Goal: Task Accomplishment & Management: Use online tool/utility

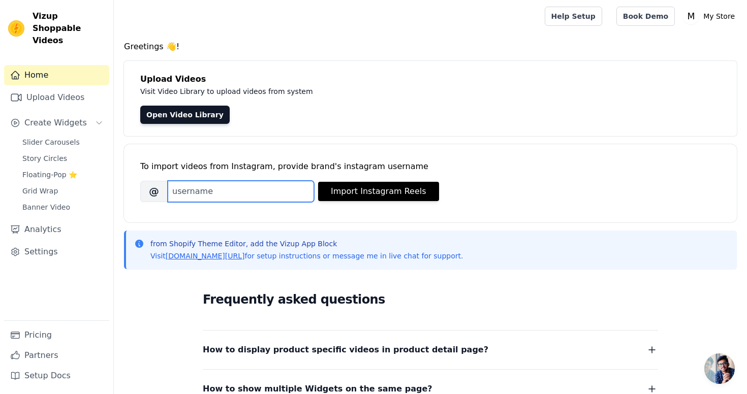
click at [294, 195] on input "Brand's Instagram Username" at bounding box center [241, 191] width 146 height 21
type input "rosadame"
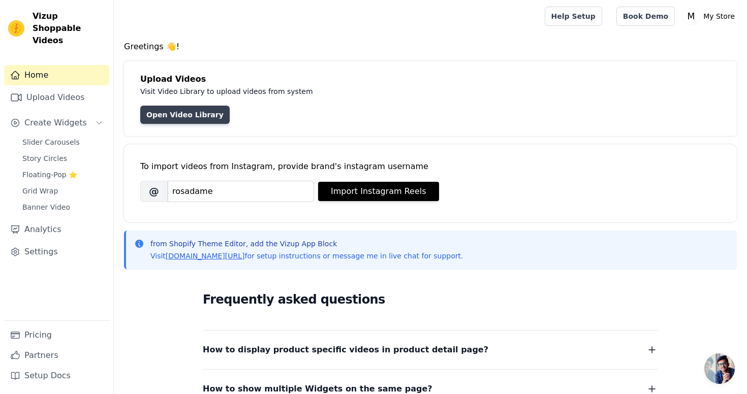
click at [199, 115] on link "Open Video Library" at bounding box center [184, 115] width 89 height 18
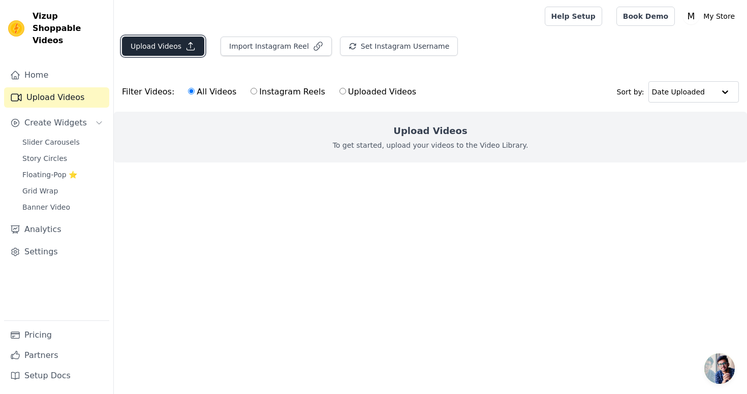
click at [177, 47] on button "Upload Videos" at bounding box center [163, 46] width 82 height 19
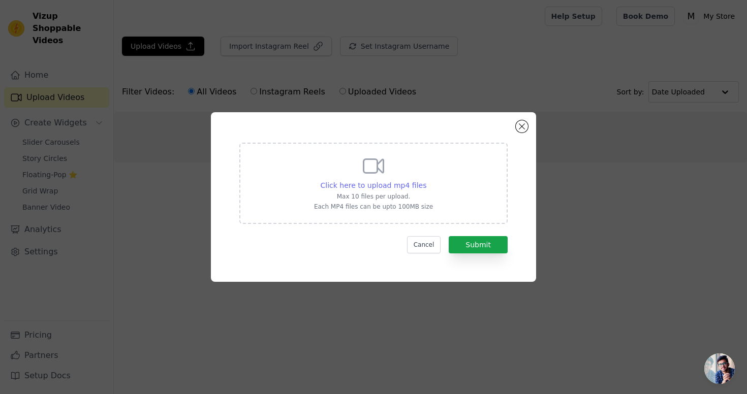
click at [366, 181] on span "Click here to upload mp4 files" at bounding box center [373, 185] width 106 height 8
click at [426, 180] on input "Click here to upload mp4 files Max 10 files per upload. Each MP4 files can be u…" at bounding box center [426, 180] width 1 height 1
type input "C:\fakepath\1.mp4"
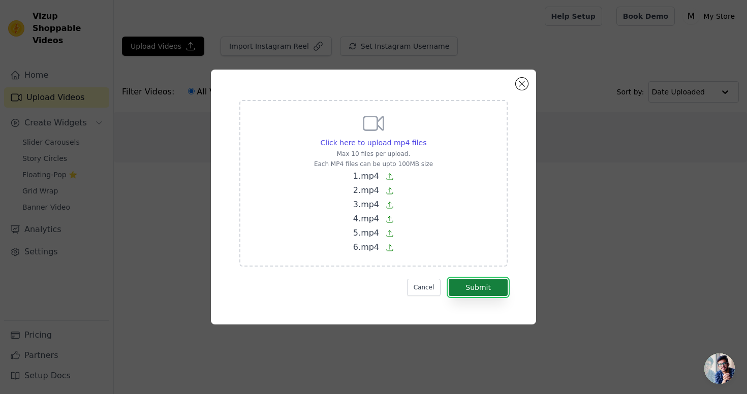
click at [491, 283] on button "Submit" at bounding box center [477, 287] width 59 height 17
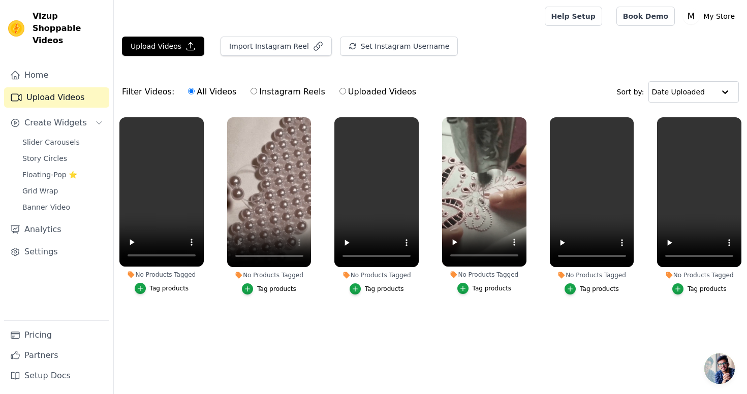
click at [480, 341] on main "Upload Videos Import Instagram Reel Set Instagram Username Import Latest IG Ree…" at bounding box center [430, 197] width 633 height 329
click at [47, 137] on span "Slider Carousels" at bounding box center [50, 142] width 57 height 10
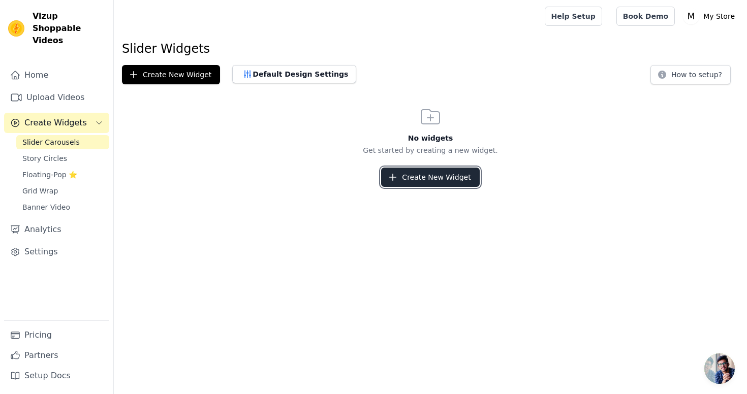
click at [434, 174] on button "Create New Widget" at bounding box center [430, 177] width 98 height 19
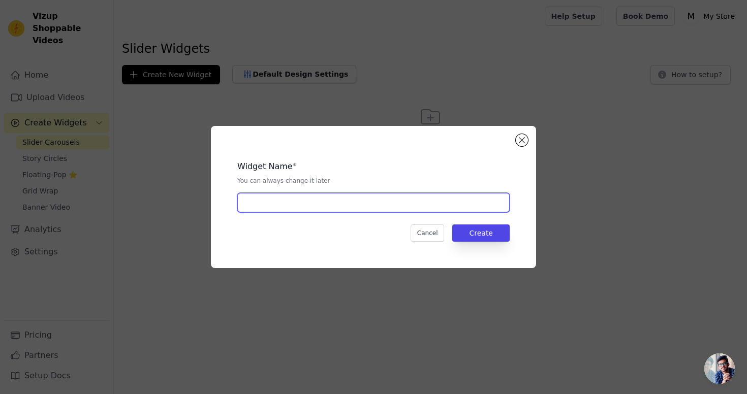
click at [269, 205] on input "text" at bounding box center [373, 202] width 272 height 19
type input "Video Carousels"
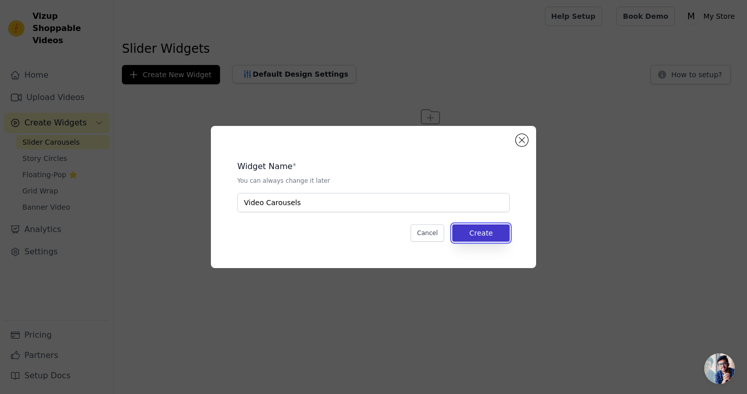
click at [492, 234] on button "Create" at bounding box center [480, 232] width 57 height 17
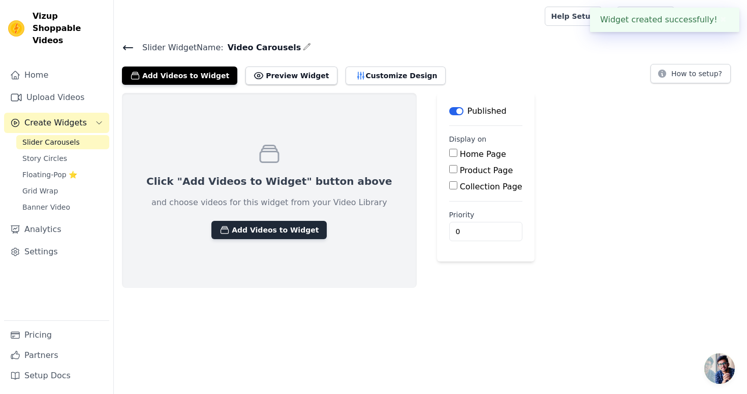
click at [294, 231] on button "Add Videos to Widget" at bounding box center [268, 230] width 115 height 18
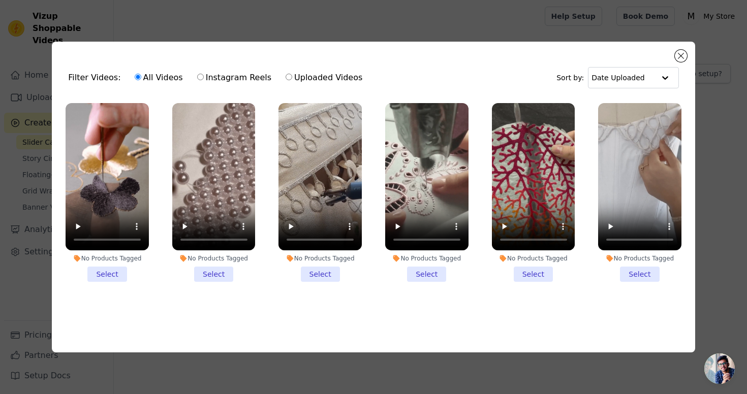
click at [644, 277] on li "No Products Tagged Select" at bounding box center [639, 192] width 83 height 179
click at [0, 0] on input "No Products Tagged Select" at bounding box center [0, 0] width 0 height 0
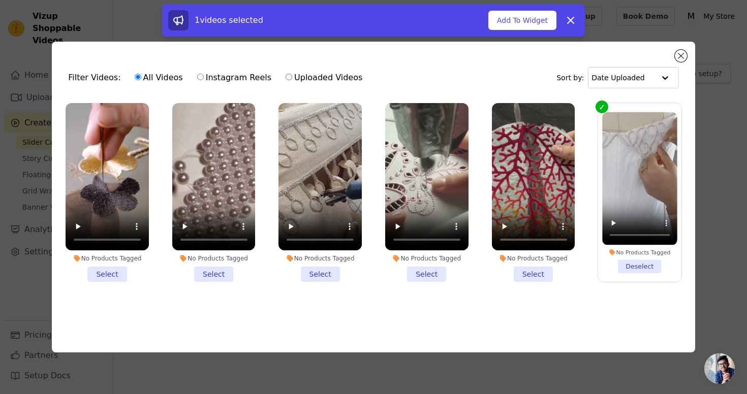
click at [534, 273] on li "No Products Tagged Select" at bounding box center [533, 192] width 83 height 179
click at [0, 0] on input "No Products Tagged Select" at bounding box center [0, 0] width 0 height 0
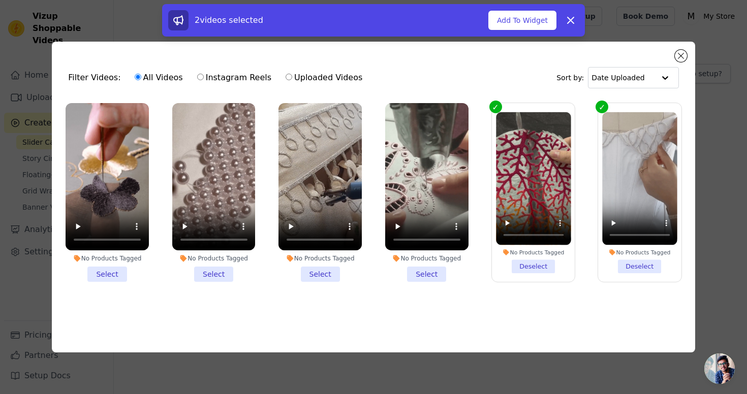
click at [436, 272] on li "No Products Tagged Select" at bounding box center [426, 192] width 83 height 179
click at [0, 0] on input "No Products Tagged Select" at bounding box center [0, 0] width 0 height 0
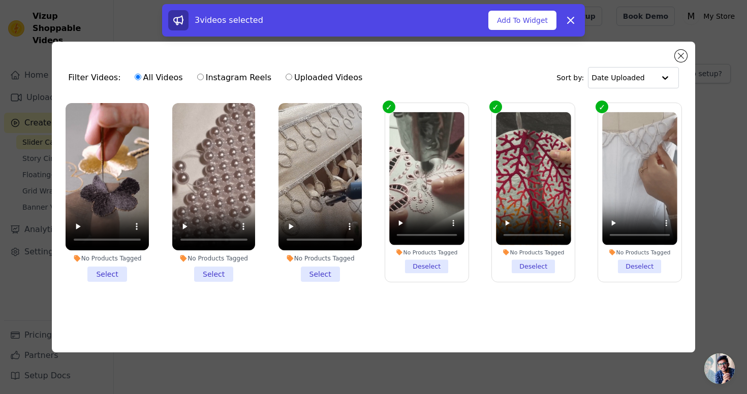
click at [332, 276] on li "No Products Tagged Select" at bounding box center [319, 192] width 83 height 179
click at [0, 0] on input "No Products Tagged Select" at bounding box center [0, 0] width 0 height 0
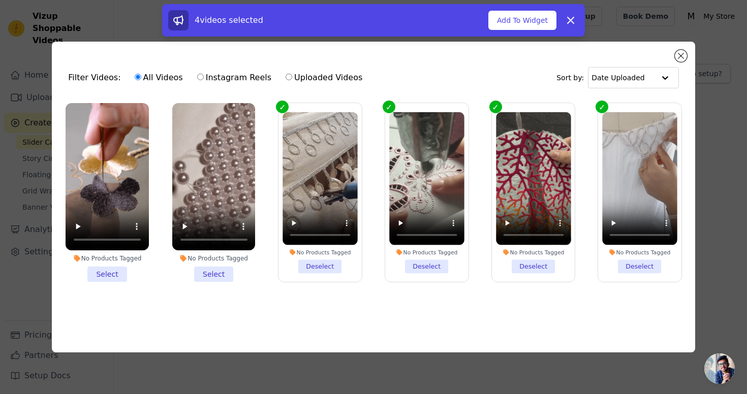
click at [217, 274] on li "No Products Tagged Select" at bounding box center [213, 192] width 83 height 179
click at [0, 0] on input "No Products Tagged Select" at bounding box center [0, 0] width 0 height 0
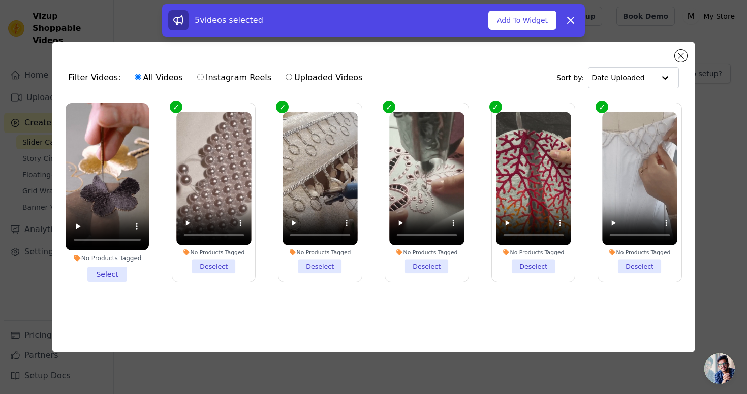
click at [118, 272] on li "No Products Tagged Select" at bounding box center [107, 192] width 83 height 179
click at [0, 0] on input "No Products Tagged Select" at bounding box center [0, 0] width 0 height 0
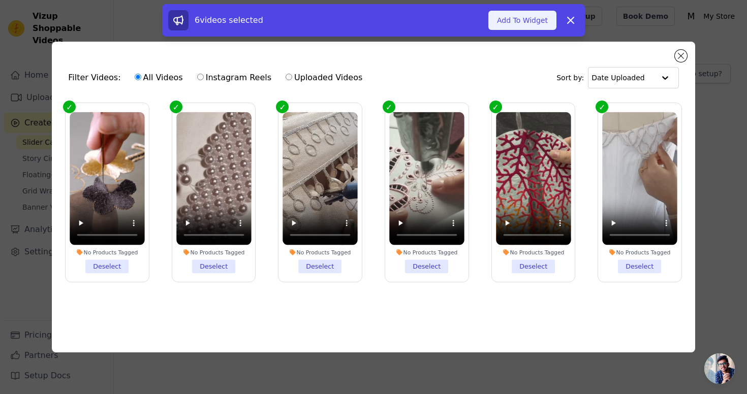
click at [530, 28] on button "Add To Widget" at bounding box center [522, 20] width 68 height 19
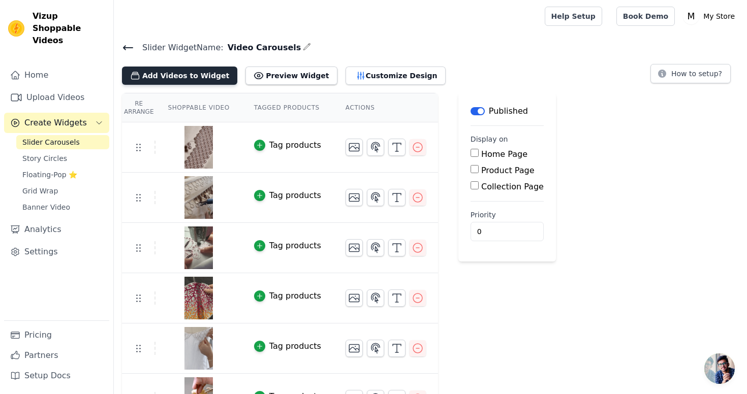
click at [189, 80] on button "Add Videos to Widget" at bounding box center [179, 76] width 115 height 18
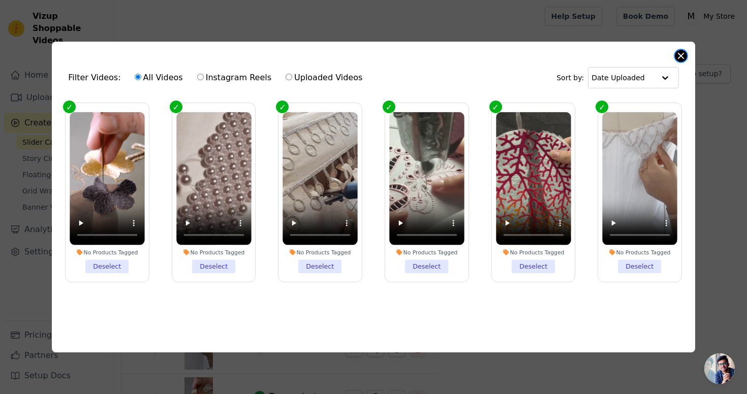
click at [682, 54] on button "Close modal" at bounding box center [680, 56] width 12 height 12
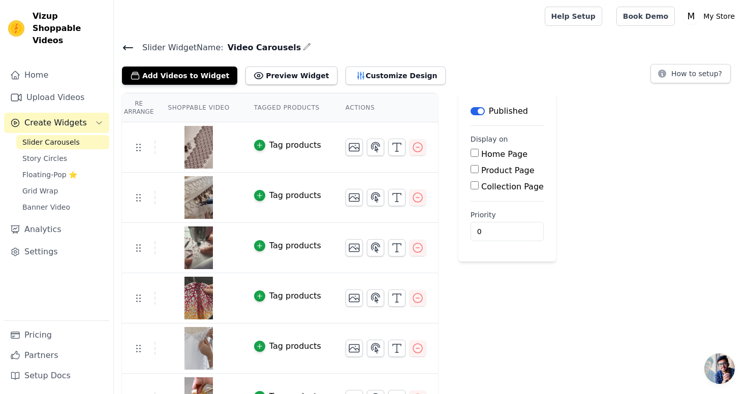
click at [473, 153] on input "Home Page" at bounding box center [474, 153] width 8 height 8
checkbox input "true"
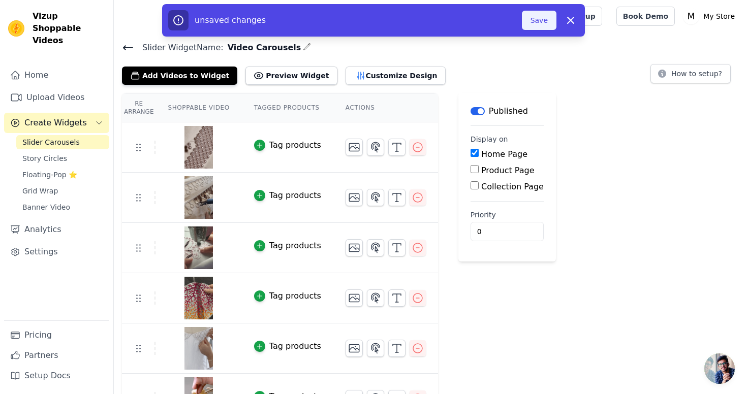
click at [538, 16] on button "Save" at bounding box center [539, 20] width 35 height 19
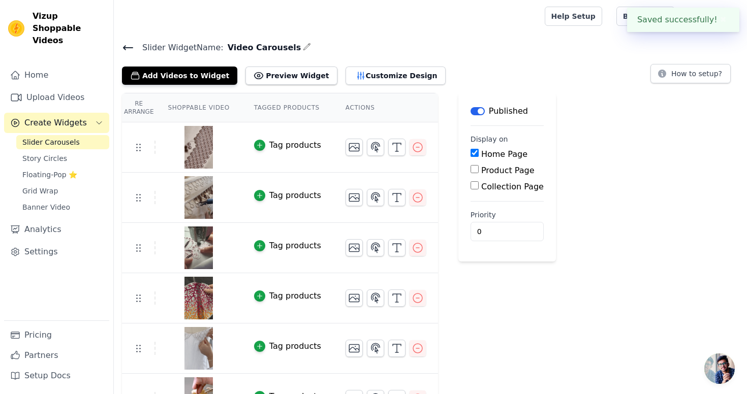
click at [563, 80] on div "Add Videos to Widget Preview Widget Customize Design How to setup?" at bounding box center [430, 73] width 617 height 22
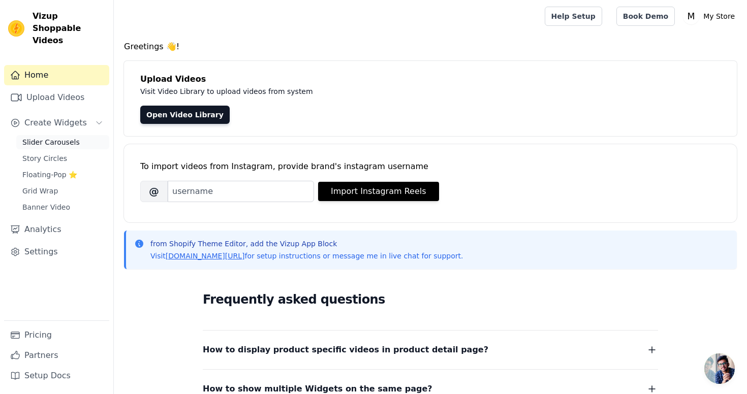
click at [68, 137] on span "Slider Carousels" at bounding box center [50, 142] width 57 height 10
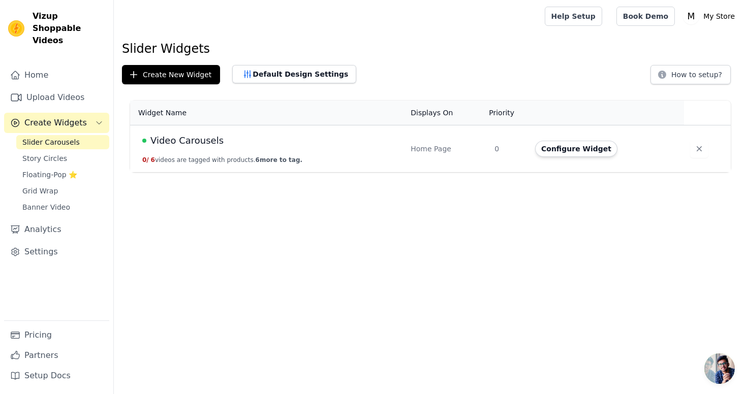
click at [482, 146] on div "Home Page" at bounding box center [446, 149] width 72 height 10
click at [507, 149] on td "0" at bounding box center [508, 148] width 41 height 47
click at [306, 156] on td "Video Carousels 0 / 6 videos are tagged with products. 6 more to tag." at bounding box center [267, 148] width 274 height 47
click at [321, 77] on button "Default Design Settings" at bounding box center [294, 74] width 124 height 18
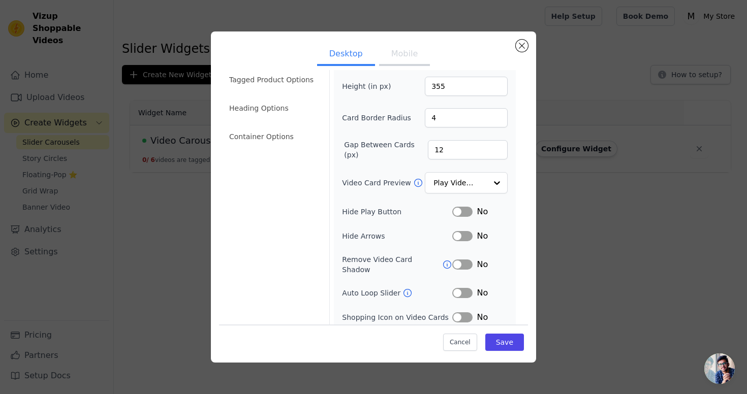
scroll to position [83, 0]
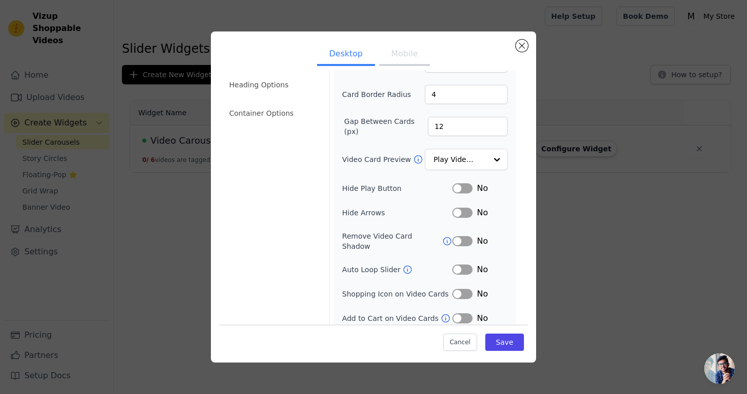
click at [464, 187] on button "Label" at bounding box center [462, 188] width 20 height 10
click at [464, 265] on button "Label" at bounding box center [462, 270] width 20 height 10
click at [505, 339] on button "Save" at bounding box center [504, 341] width 39 height 17
